Goal: Information Seeking & Learning: Check status

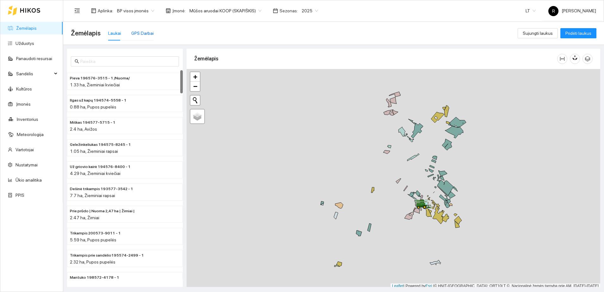
click at [144, 32] on div "GPS Darbai" at bounding box center [142, 33] width 22 height 7
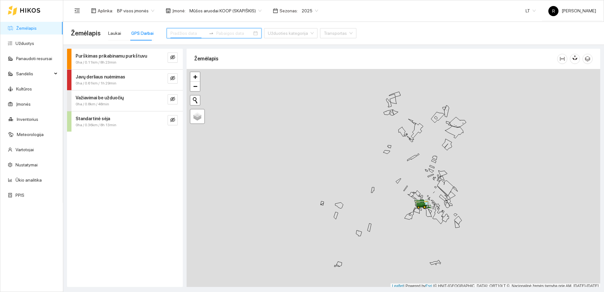
click at [184, 33] on input at bounding box center [188, 33] width 36 height 7
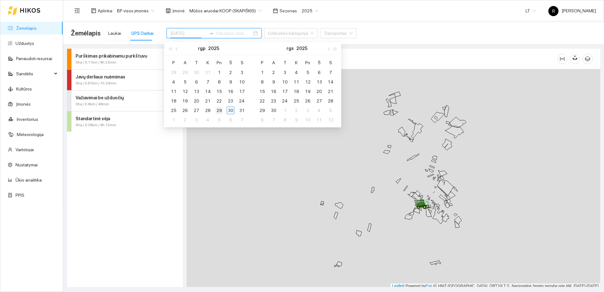
type input "[DATE]"
click at [217, 112] on div "29" at bounding box center [219, 111] width 8 height 8
type input "2025-09-04"
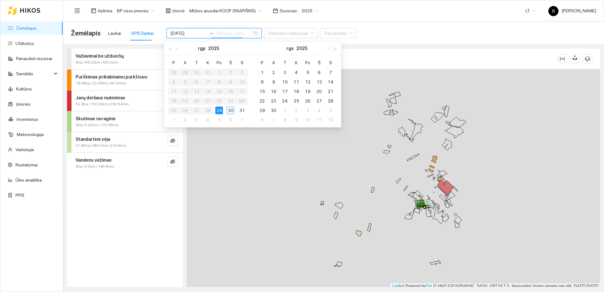
click at [119, 97] on strong "Javų derliaus nuėmimas" at bounding box center [101, 97] width 50 height 5
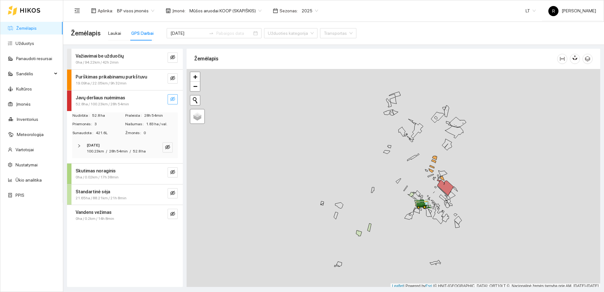
click at [175, 97] on button "button" at bounding box center [173, 99] width 10 height 10
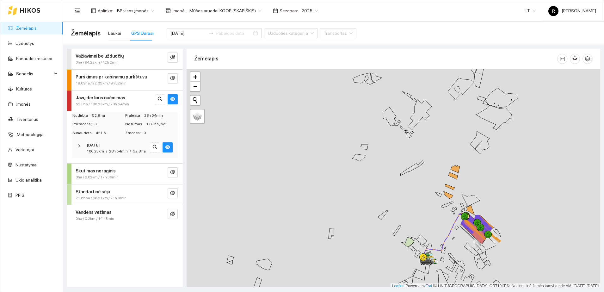
scroll to position [2, 0]
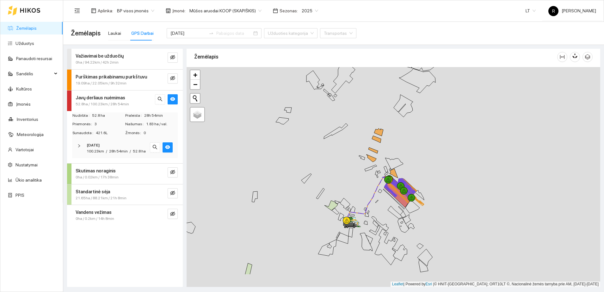
drag, startPoint x: 426, startPoint y: 184, endPoint x: 342, endPoint y: 147, distance: 91.6
click at [342, 147] on div at bounding box center [394, 177] width 414 height 220
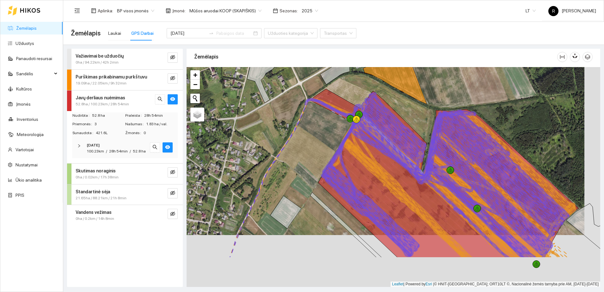
drag, startPoint x: 402, startPoint y: 202, endPoint x: 384, endPoint y: 142, distance: 63.4
click at [385, 146] on icon at bounding box center [458, 165] width 222 height 110
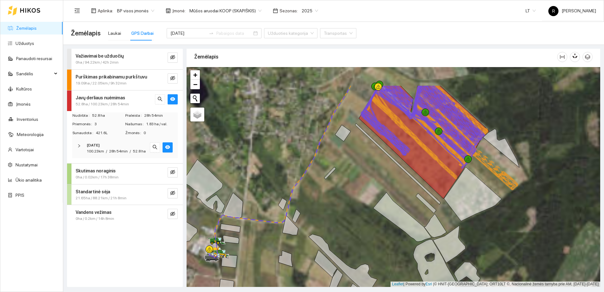
drag, startPoint x: 437, startPoint y: 172, endPoint x: 473, endPoint y: 219, distance: 59.7
click at [473, 219] on icon at bounding box center [473, 194] width 58 height 54
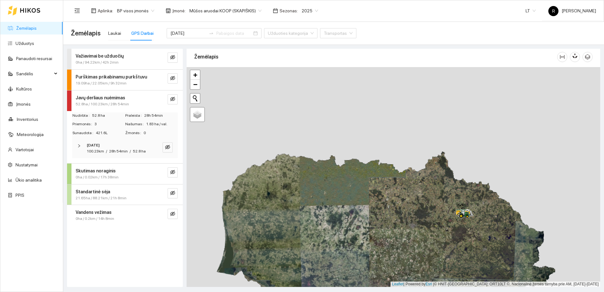
click at [78, 146] on icon "right" at bounding box center [79, 146] width 4 height 4
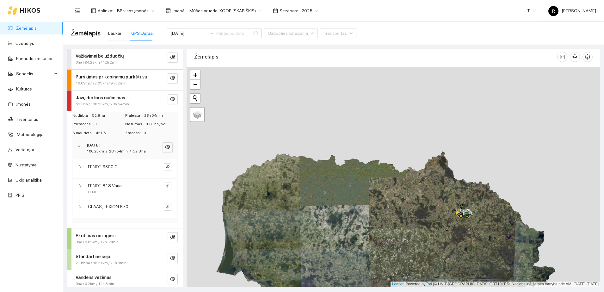
click at [78, 169] on icon "right" at bounding box center [80, 167] width 4 height 4
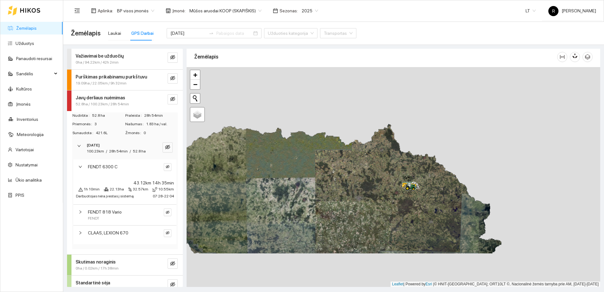
drag, startPoint x: 437, startPoint y: 139, endPoint x: 374, endPoint y: 105, distance: 71.6
click at [374, 105] on div at bounding box center [394, 177] width 414 height 220
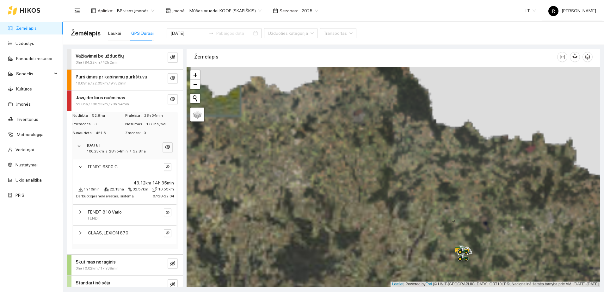
drag, startPoint x: 419, startPoint y: 185, endPoint x: 355, endPoint y: 98, distance: 108.0
click at [355, 98] on div at bounding box center [394, 177] width 414 height 220
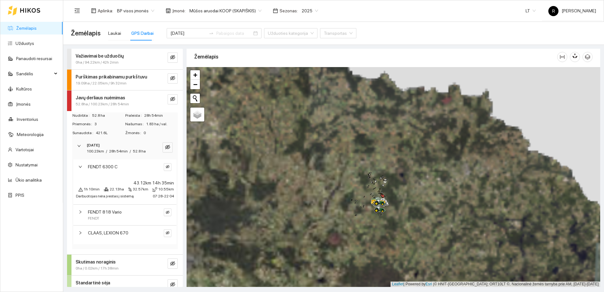
drag, startPoint x: 443, startPoint y: 176, endPoint x: 358, endPoint y: 115, distance: 104.9
click at [356, 120] on div at bounding box center [394, 177] width 414 height 220
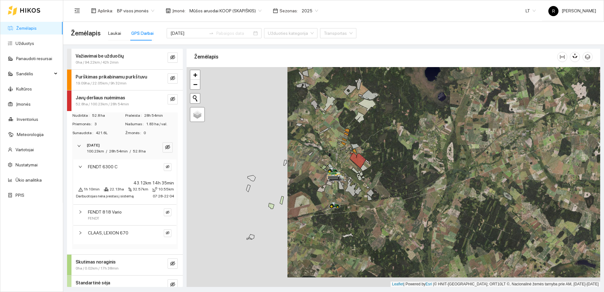
drag, startPoint x: 318, startPoint y: 194, endPoint x: 418, endPoint y: 184, distance: 101.3
click at [418, 184] on div at bounding box center [394, 177] width 414 height 220
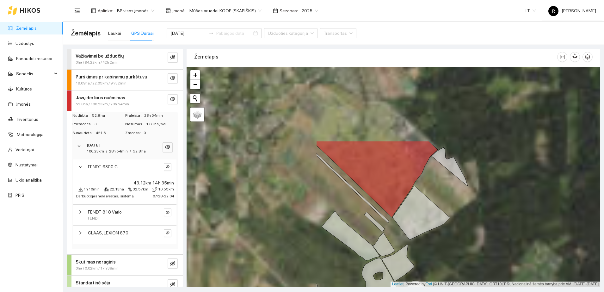
drag, startPoint x: 325, startPoint y: 151, endPoint x: 497, endPoint y: 247, distance: 196.5
click at [497, 247] on div at bounding box center [394, 177] width 414 height 220
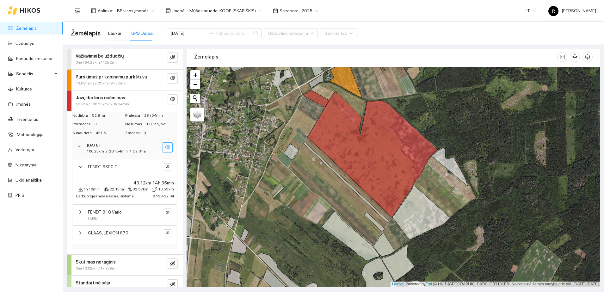
click at [165, 145] on icon "eye-invisible" at bounding box center [167, 147] width 5 height 5
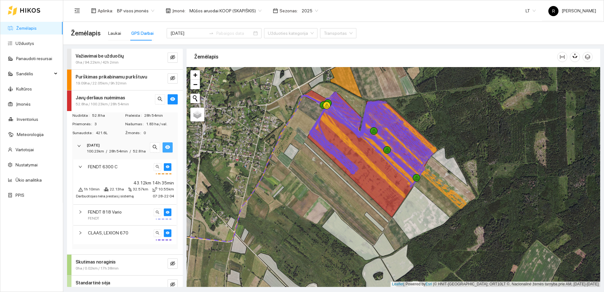
click at [165, 145] on icon "eye" at bounding box center [167, 147] width 5 height 5
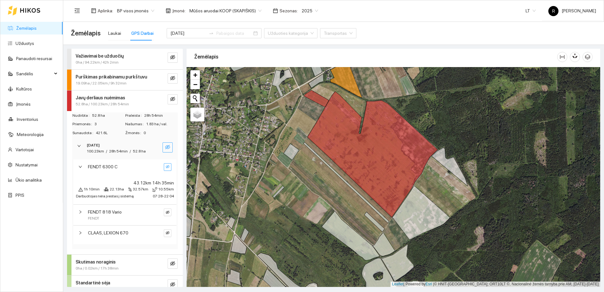
click at [166, 169] on icon "eye-invisible" at bounding box center [168, 167] width 4 height 4
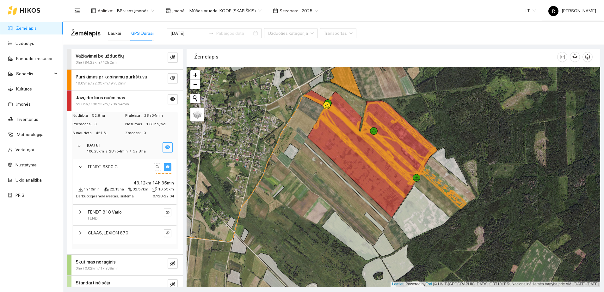
click at [82, 236] on div at bounding box center [82, 232] width 8 height 7
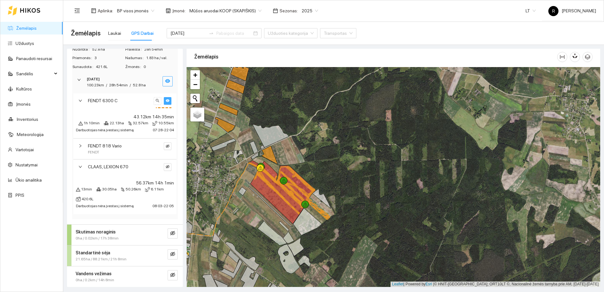
scroll to position [82, 0]
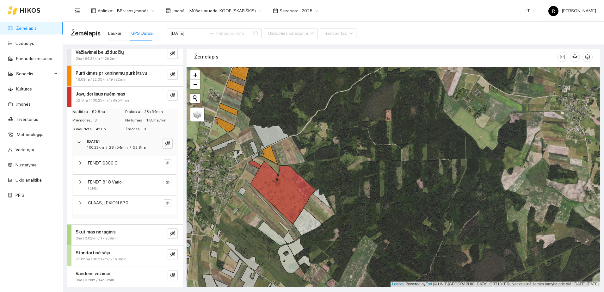
scroll to position [10, 0]
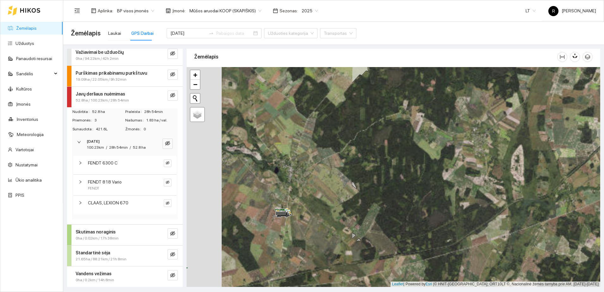
drag, startPoint x: 249, startPoint y: 193, endPoint x: 525, endPoint y: 124, distance: 284.7
click at [525, 124] on div at bounding box center [394, 177] width 414 height 220
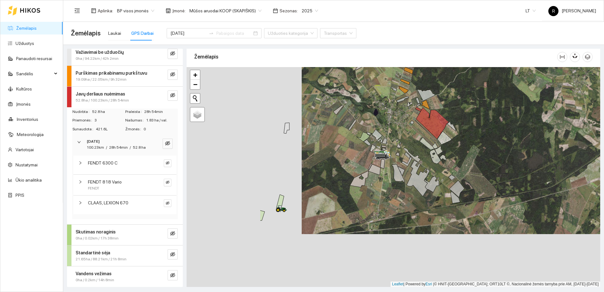
drag, startPoint x: 230, startPoint y: 210, endPoint x: 365, endPoint y: 151, distance: 147.1
click at [365, 151] on div at bounding box center [394, 177] width 414 height 220
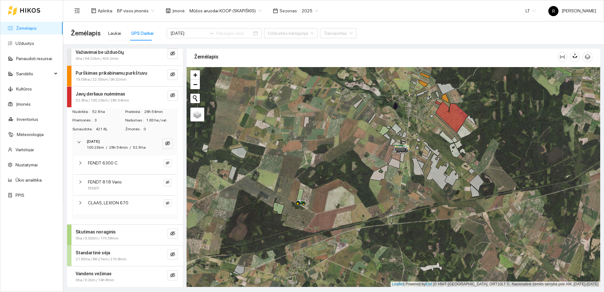
click at [110, 256] on span "21.65ha / 88.21km / 21h 8min" at bounding box center [101, 259] width 51 height 6
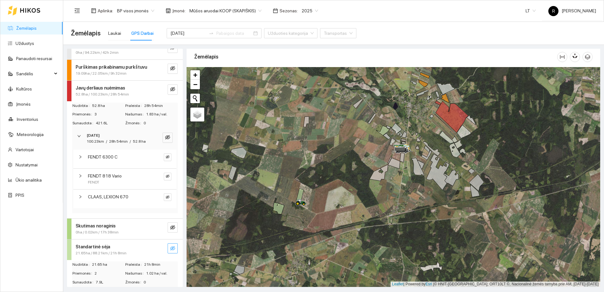
click at [172, 249] on icon "eye-invisible" at bounding box center [172, 248] width 1 height 1
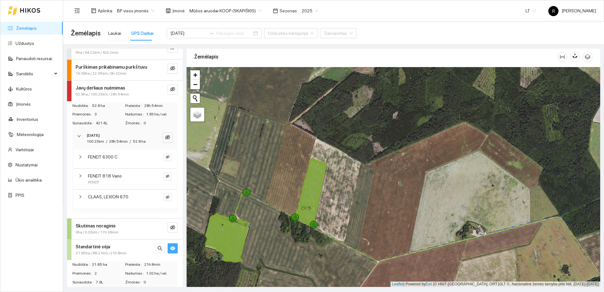
click at [168, 251] on button "button" at bounding box center [173, 248] width 10 height 10
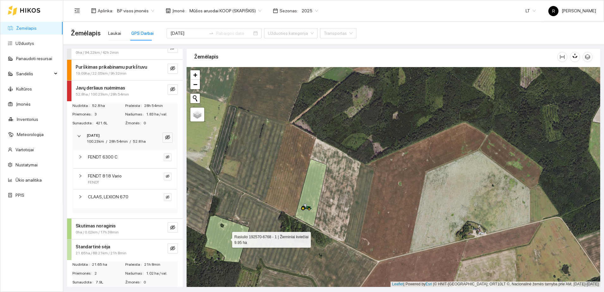
click at [235, 236] on icon at bounding box center [227, 238] width 45 height 47
click at [188, 31] on input "[DATE]" at bounding box center [188, 33] width 36 height 7
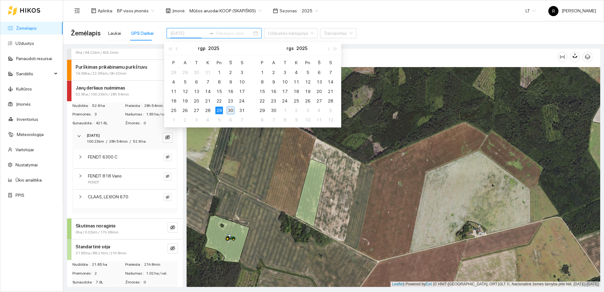
type input "[DATE]"
click at [232, 108] on div "30" at bounding box center [231, 111] width 8 height 8
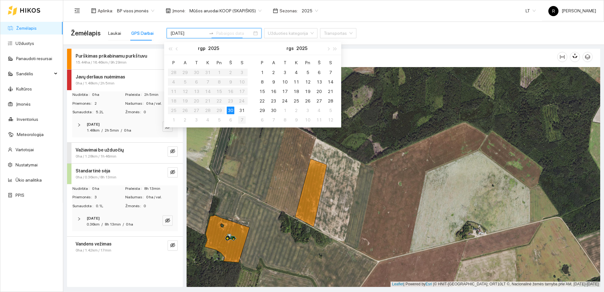
type input "[DATE]"
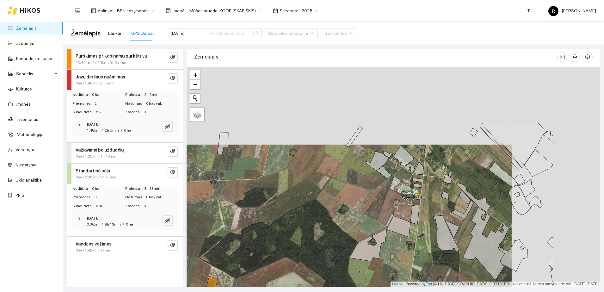
drag, startPoint x: 514, startPoint y: 125, endPoint x: 389, endPoint y: 203, distance: 147.6
click at [389, 203] on div at bounding box center [394, 177] width 414 height 220
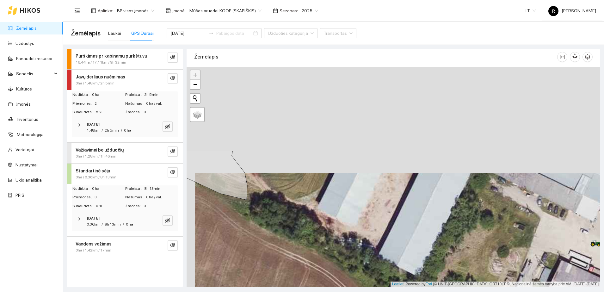
drag, startPoint x: 381, startPoint y: 144, endPoint x: 383, endPoint y: 294, distance: 150.6
click at [383, 292] on html "Žemėlapis Užduotys Panaudoti resursai Sandėlis Kultūros Įmonės Inventorius Mete…" at bounding box center [302, 146] width 604 height 292
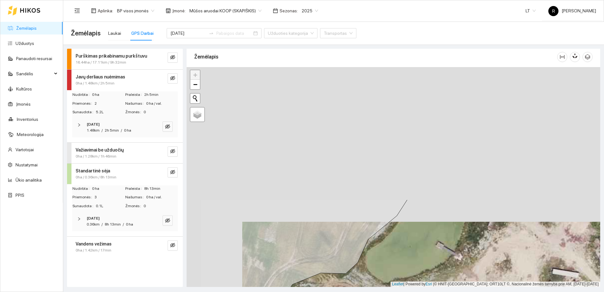
drag, startPoint x: 314, startPoint y: 122, endPoint x: 373, endPoint y: 278, distance: 167.1
click at [370, 277] on div at bounding box center [394, 177] width 414 height 220
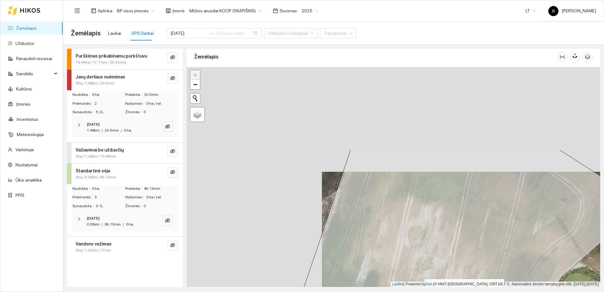
drag, startPoint x: 263, startPoint y: 174, endPoint x: 439, endPoint y: 288, distance: 210.1
click at [439, 289] on main "Žemėlapis Laukai GPS Darbai [DATE] Užduoties kategorija Transportas Purškimas p…" at bounding box center [333, 157] width 541 height 270
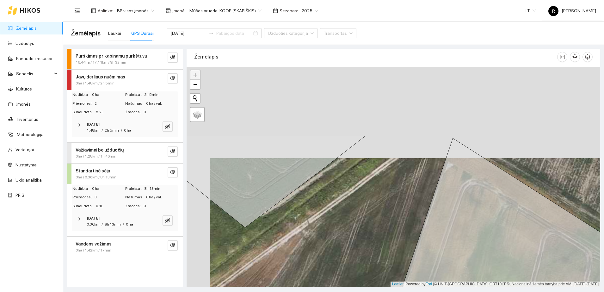
drag, startPoint x: 311, startPoint y: 115, endPoint x: 332, endPoint y: 216, distance: 103.8
click at [333, 217] on div at bounding box center [394, 177] width 414 height 220
